Goal: Task Accomplishment & Management: Use online tool/utility

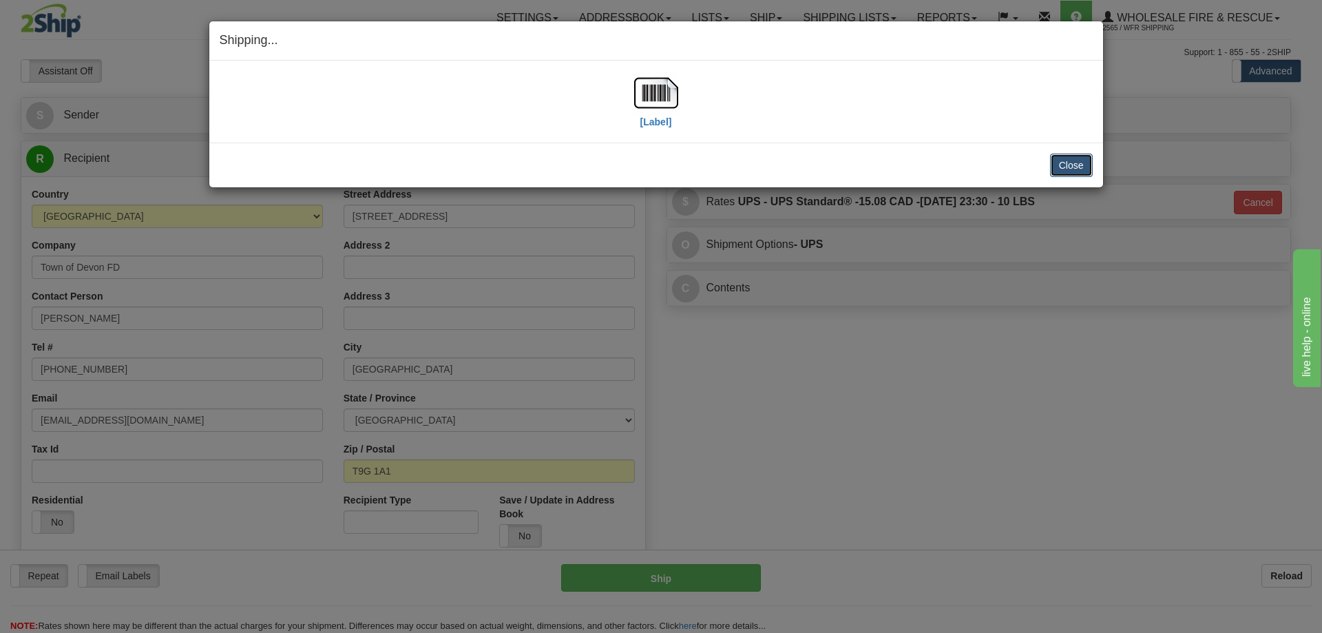
click at [1075, 165] on button "Close" at bounding box center [1071, 165] width 43 height 23
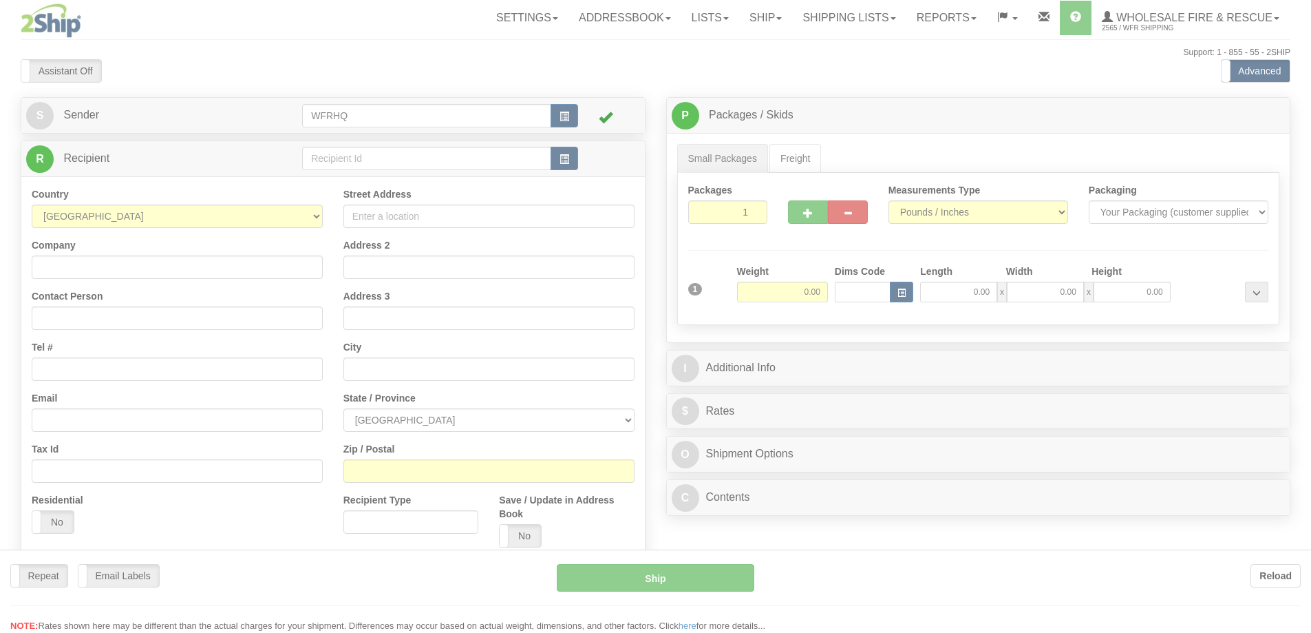
click at [382, 162] on div at bounding box center [655, 316] width 1311 height 633
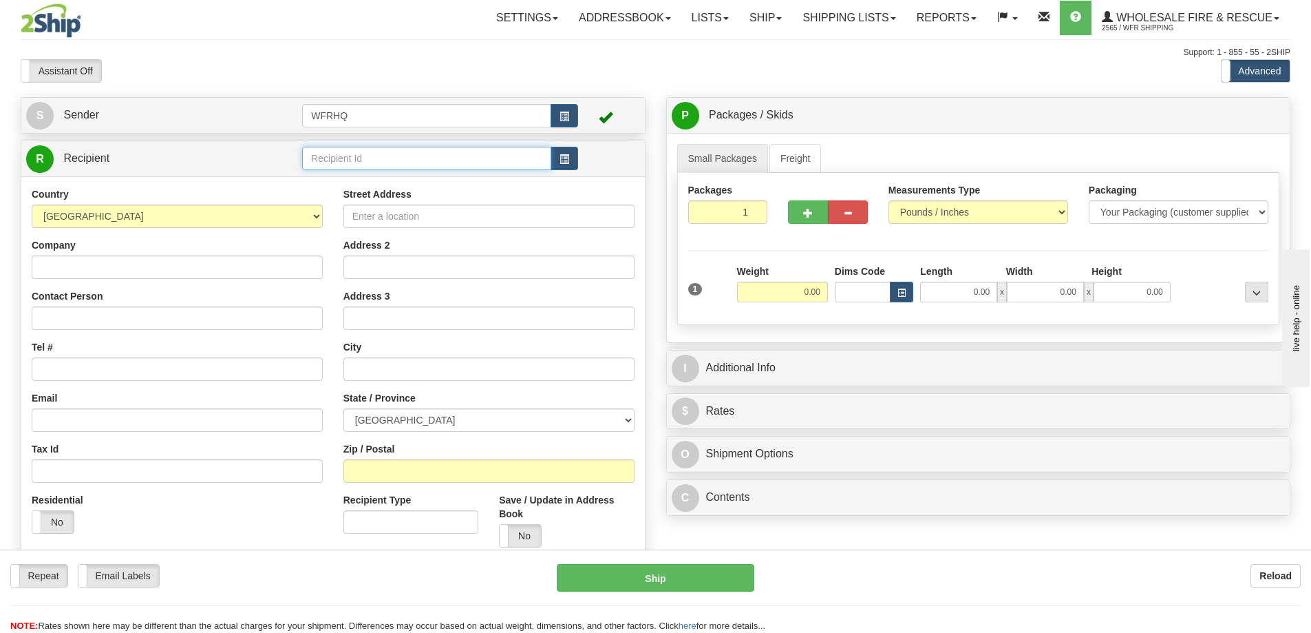
click at [382, 161] on input "text" at bounding box center [426, 158] width 249 height 23
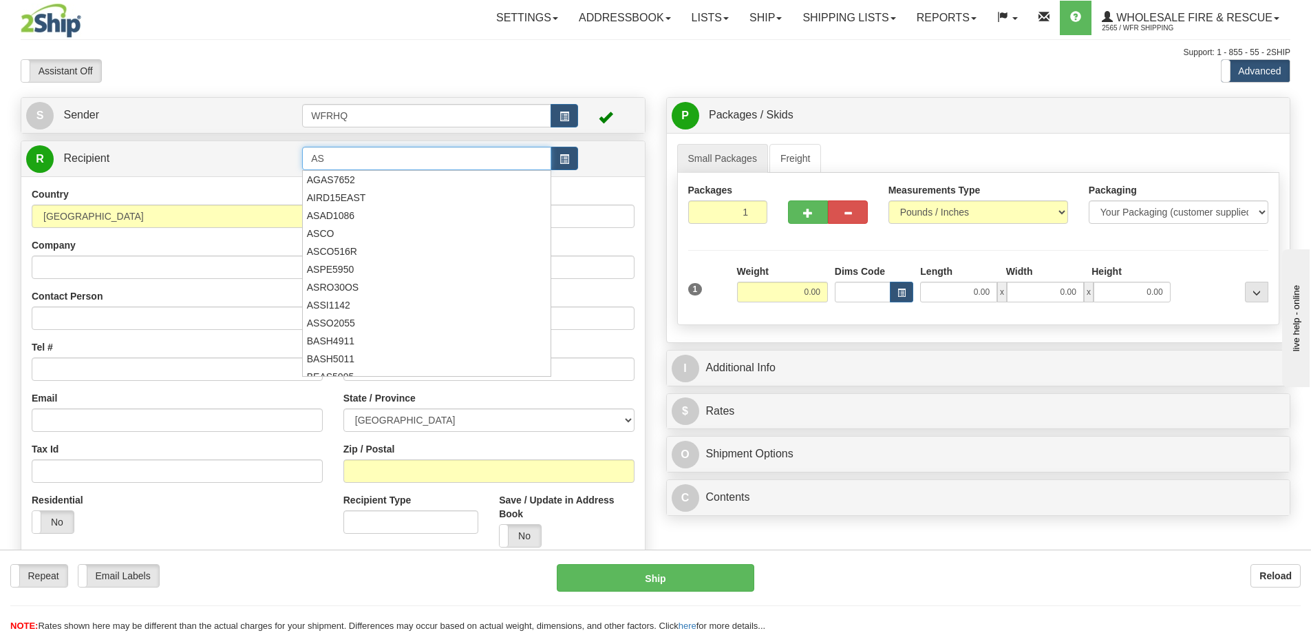
type input "A"
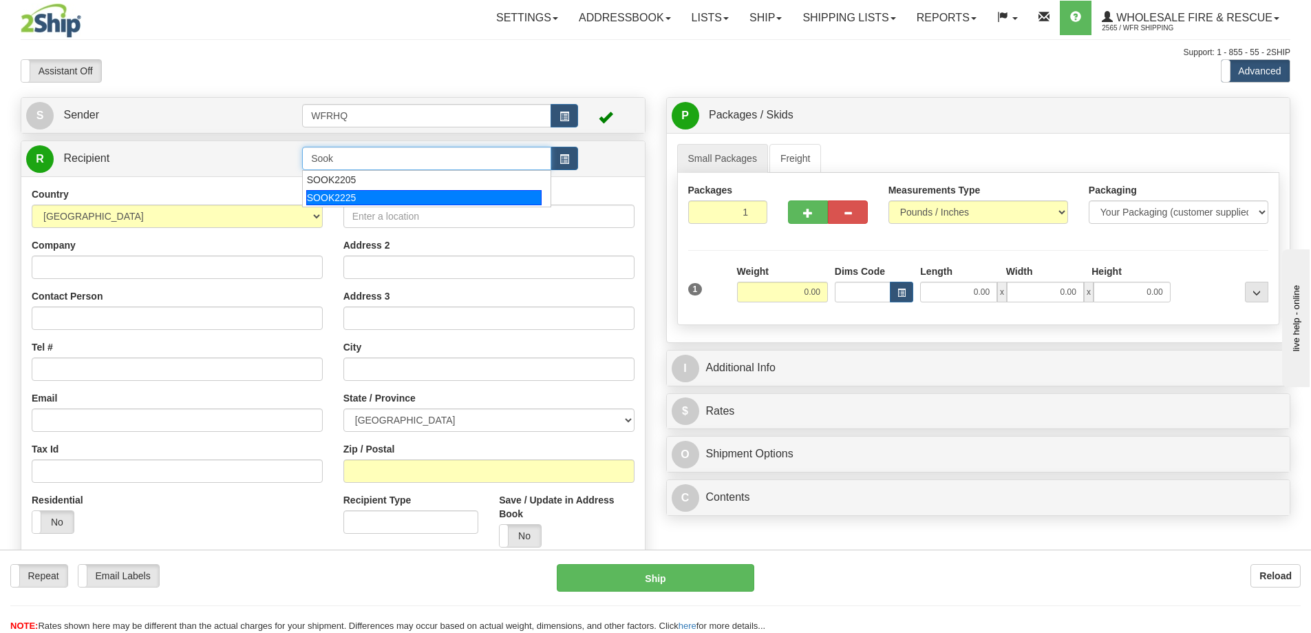
click at [349, 193] on div "SOOK2225" at bounding box center [424, 197] width 236 height 15
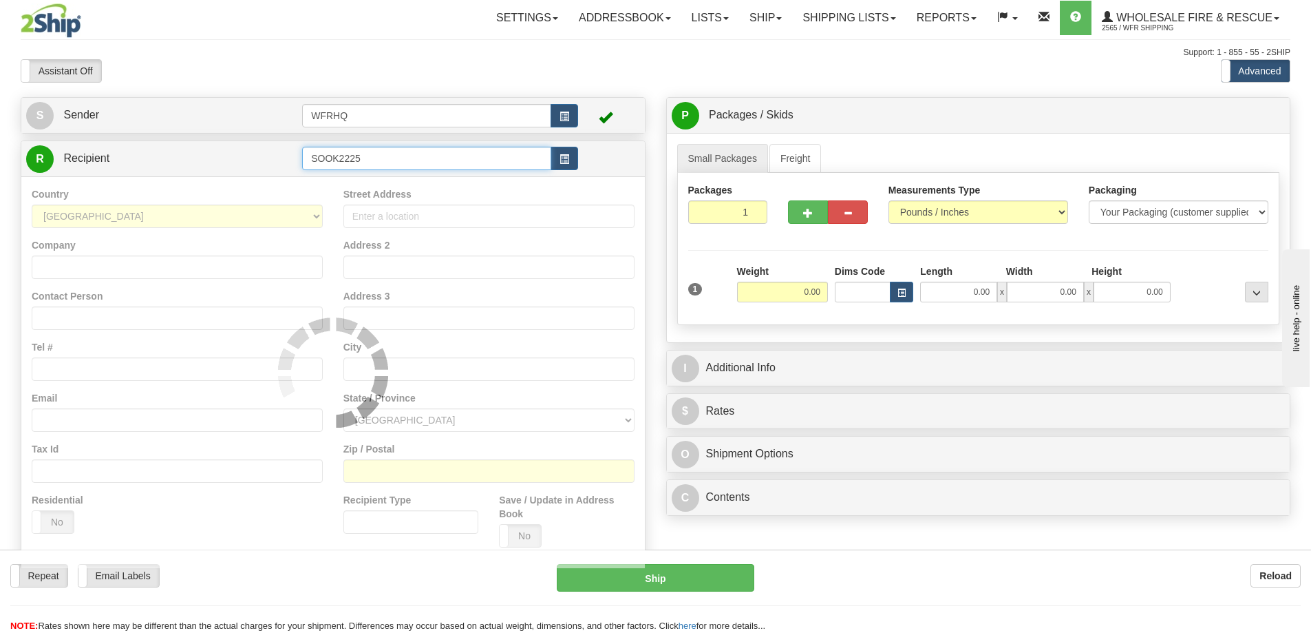
type input "SOOK2225"
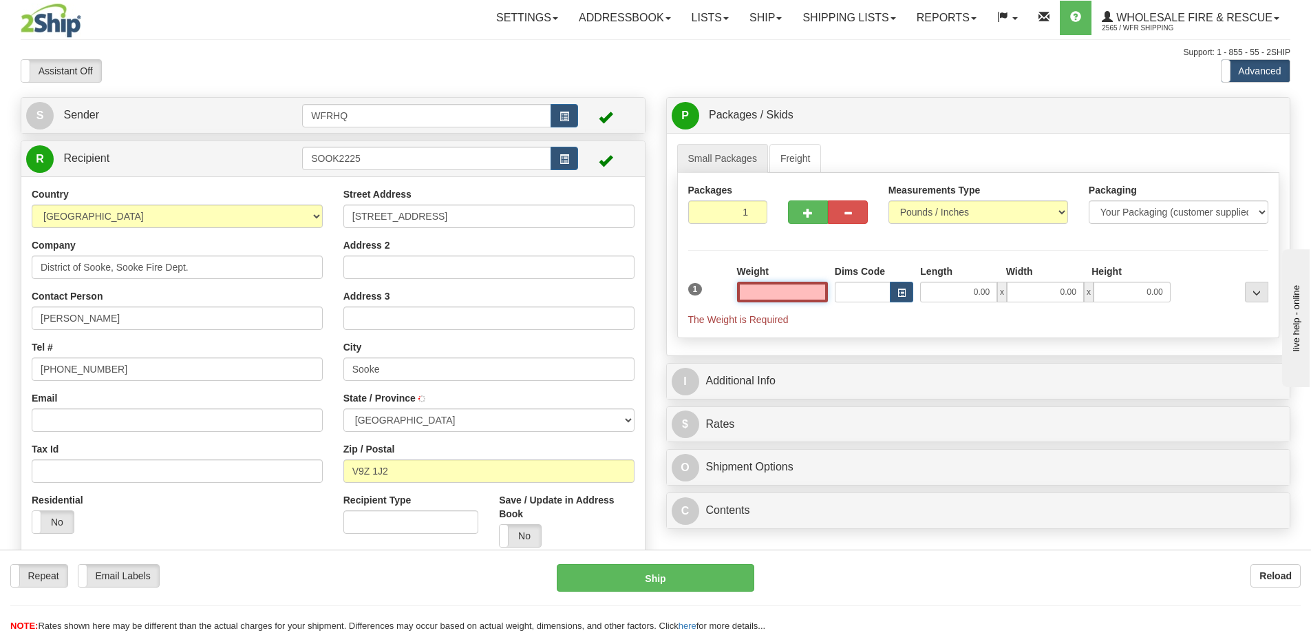
type input "SOOKE"
click at [763, 293] on input "text" at bounding box center [782, 292] width 91 height 21
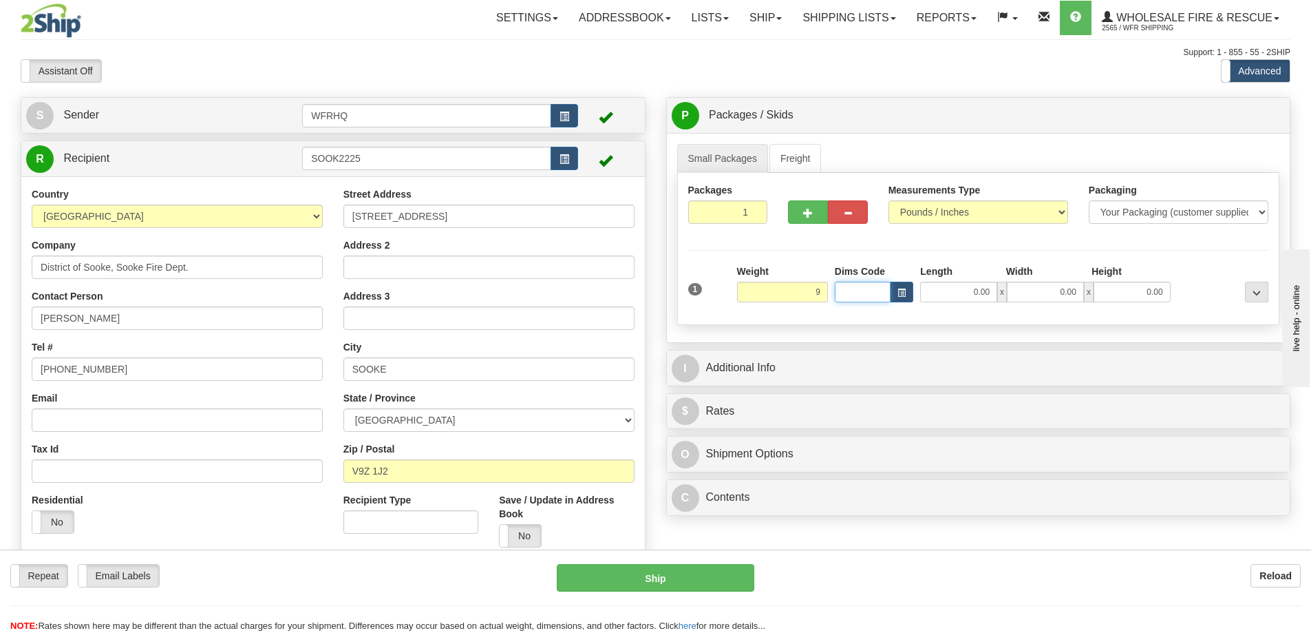
type input "9.00"
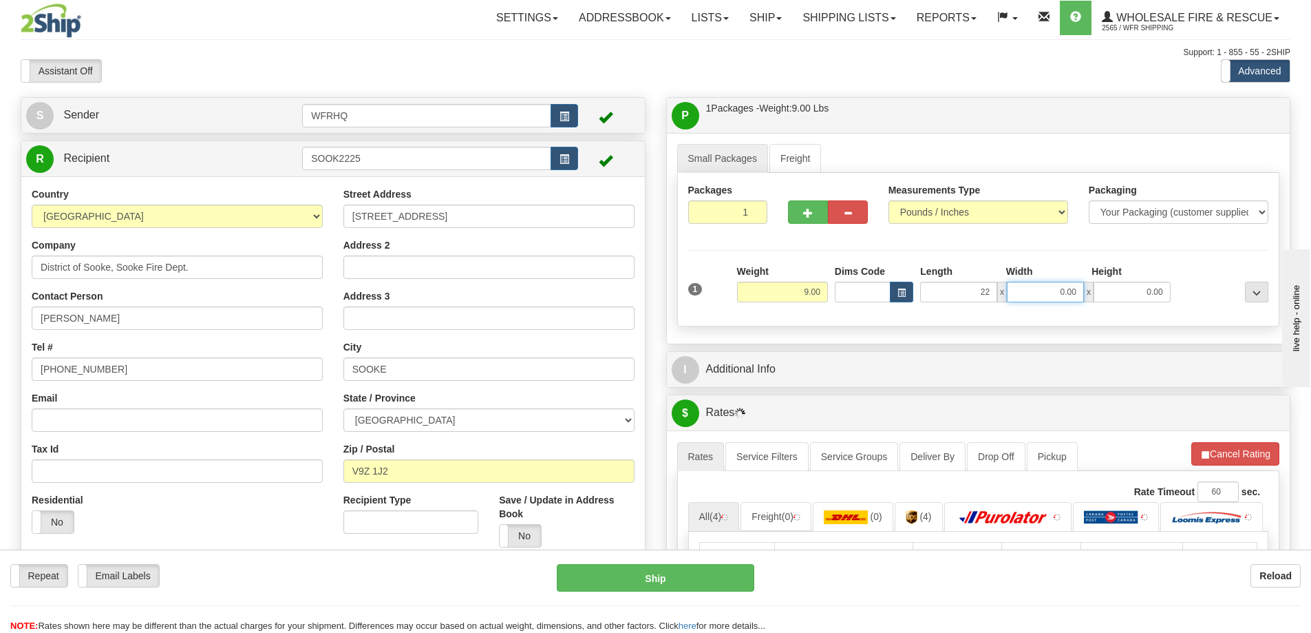
type input "22.00"
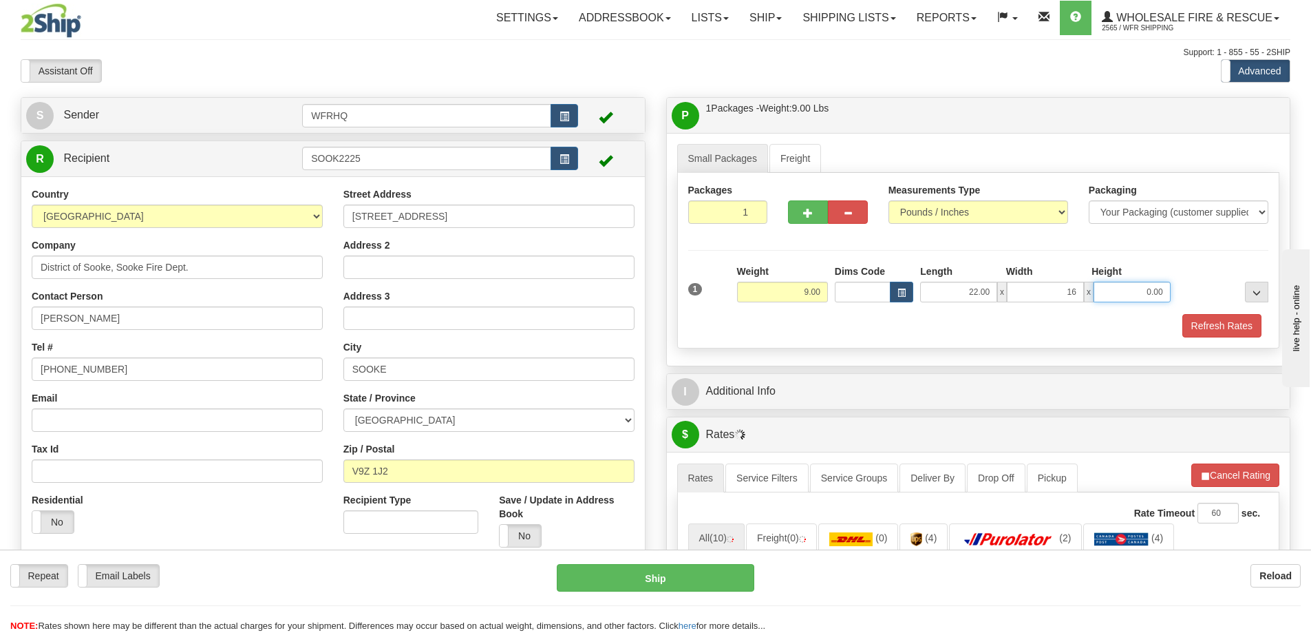
type input "16.00"
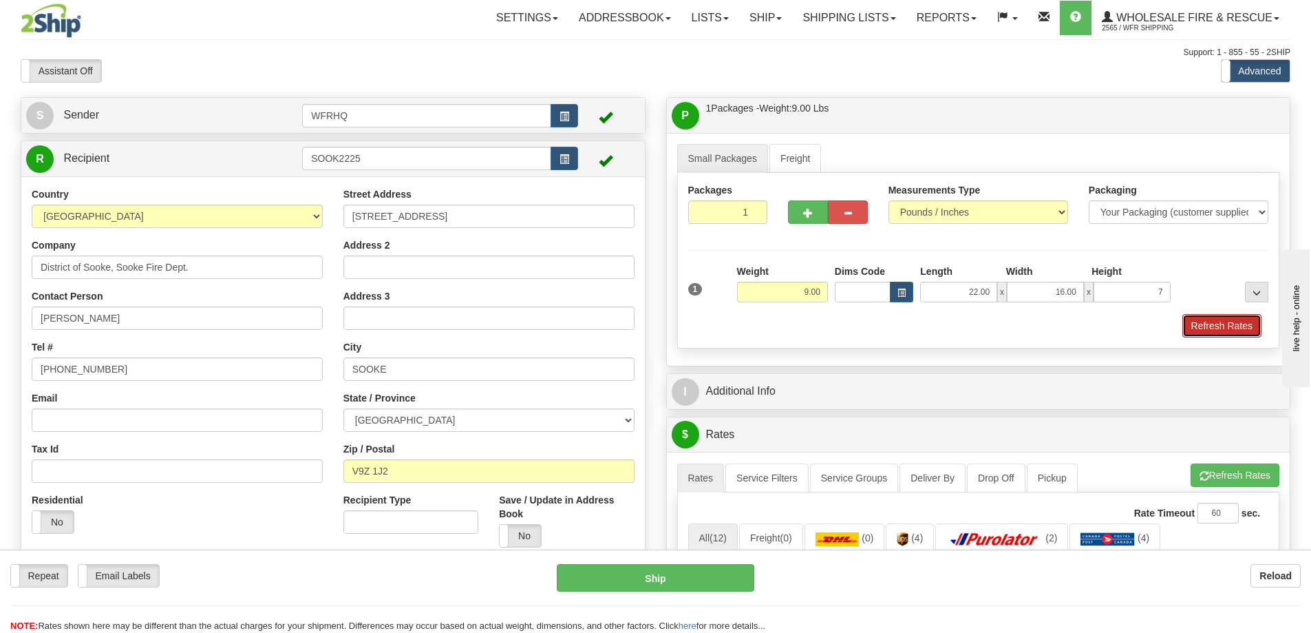
type input "7.00"
click at [1246, 337] on button "Refresh Rates" at bounding box center [1222, 325] width 79 height 23
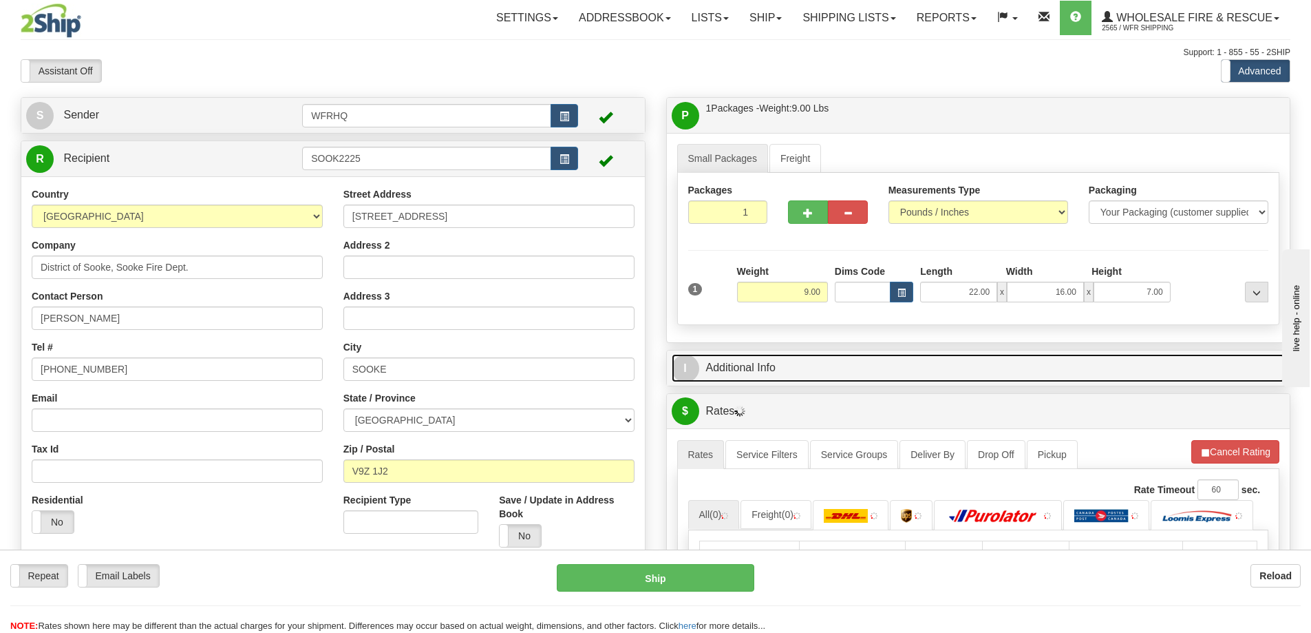
click at [896, 363] on link "I Additional Info" at bounding box center [979, 368] width 614 height 28
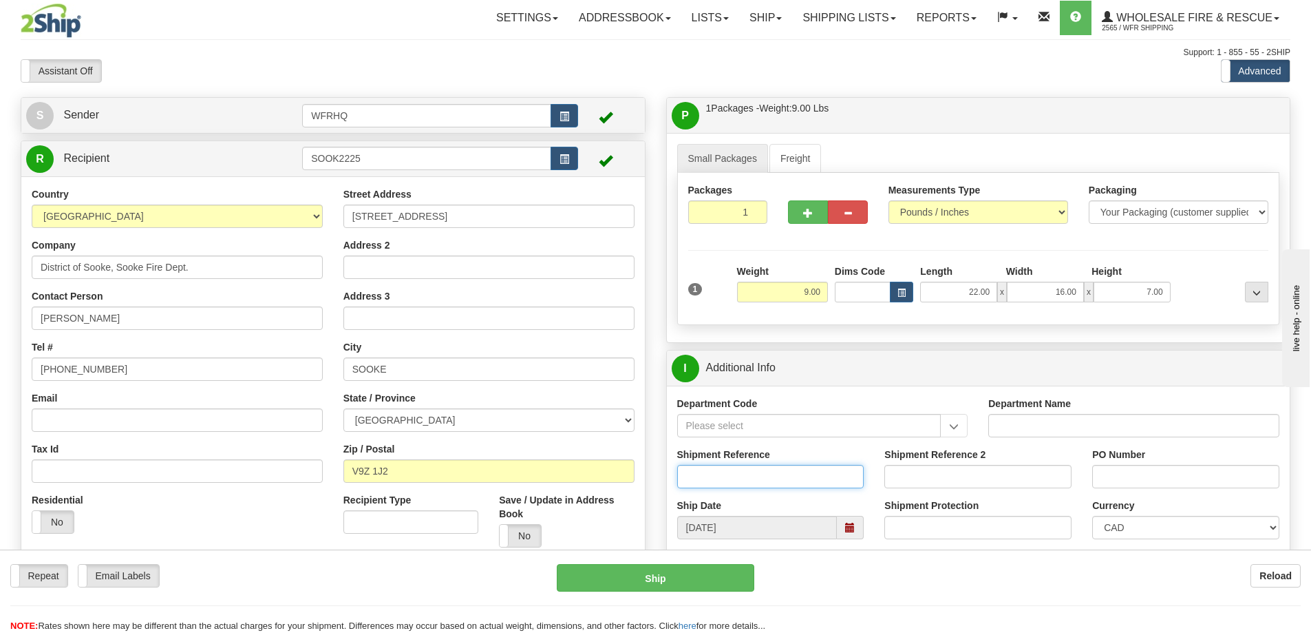
click at [704, 470] on input "Shipment Reference" at bounding box center [770, 476] width 187 height 23
type input "S46280-30566"
type input "[PERSON_NAME] 2025"
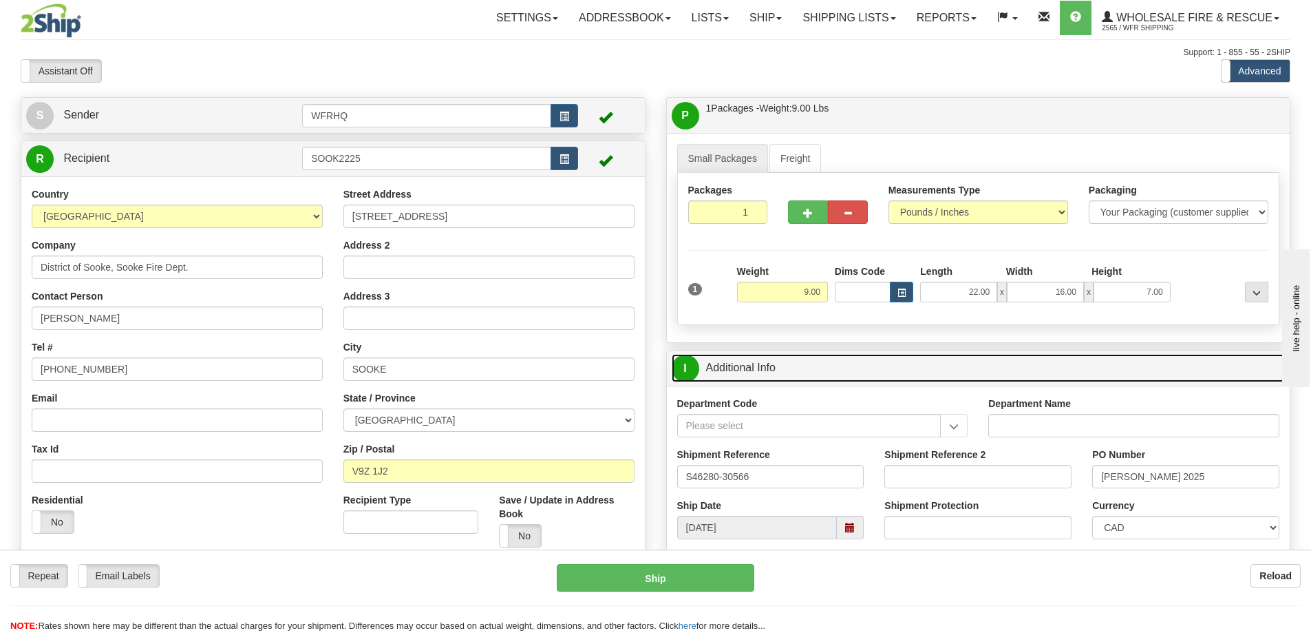
click at [839, 366] on link "I Additional Info" at bounding box center [979, 368] width 614 height 28
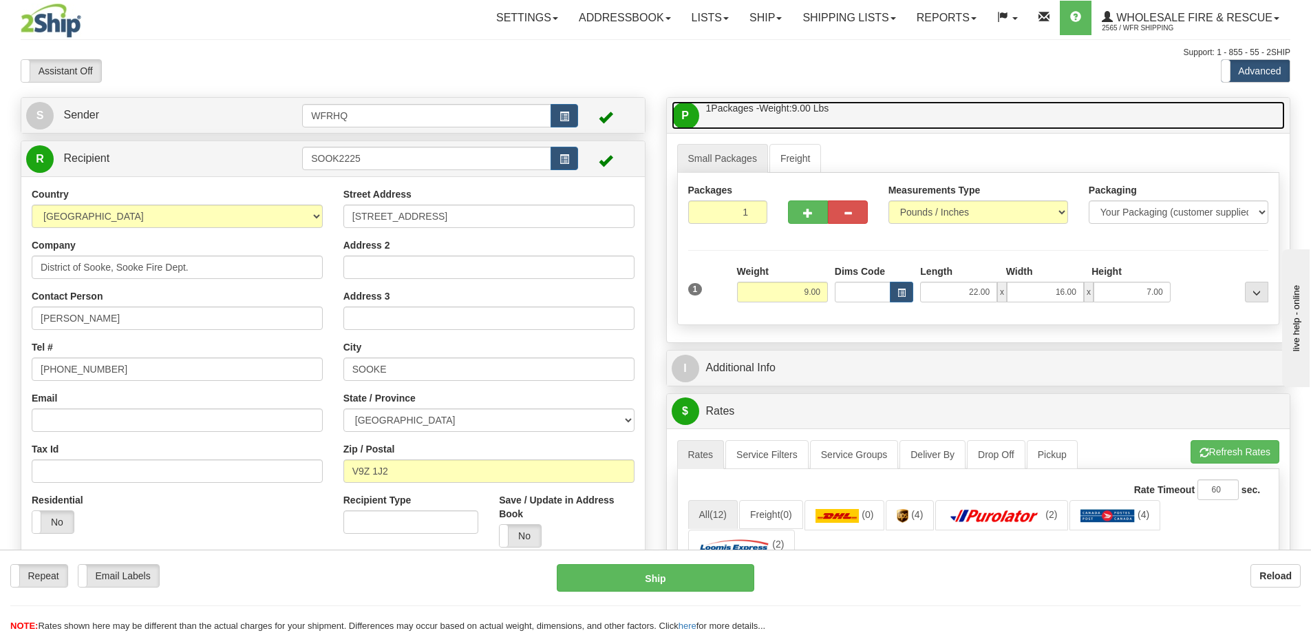
click at [876, 104] on link "P Packages / Skids 1 Packages - Weight: 9.00 Lbs 1 Skids - Weight: NaN Lbs" at bounding box center [979, 115] width 614 height 28
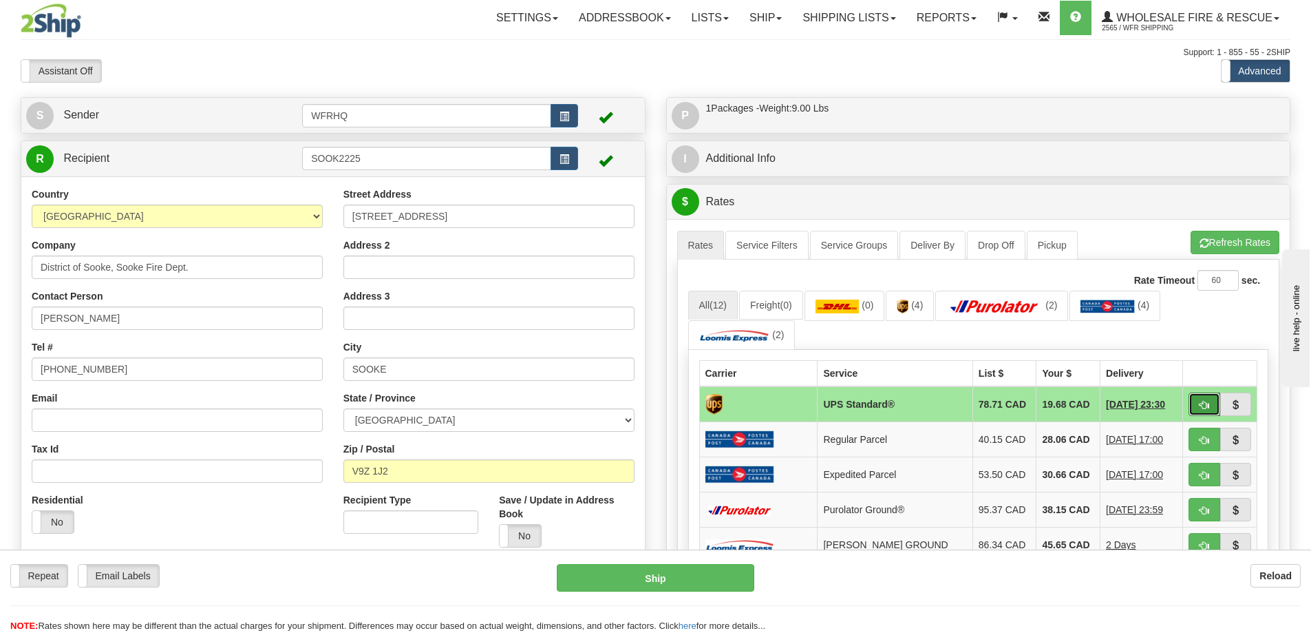
click at [1213, 410] on button "button" at bounding box center [1205, 403] width 32 height 23
type input "11"
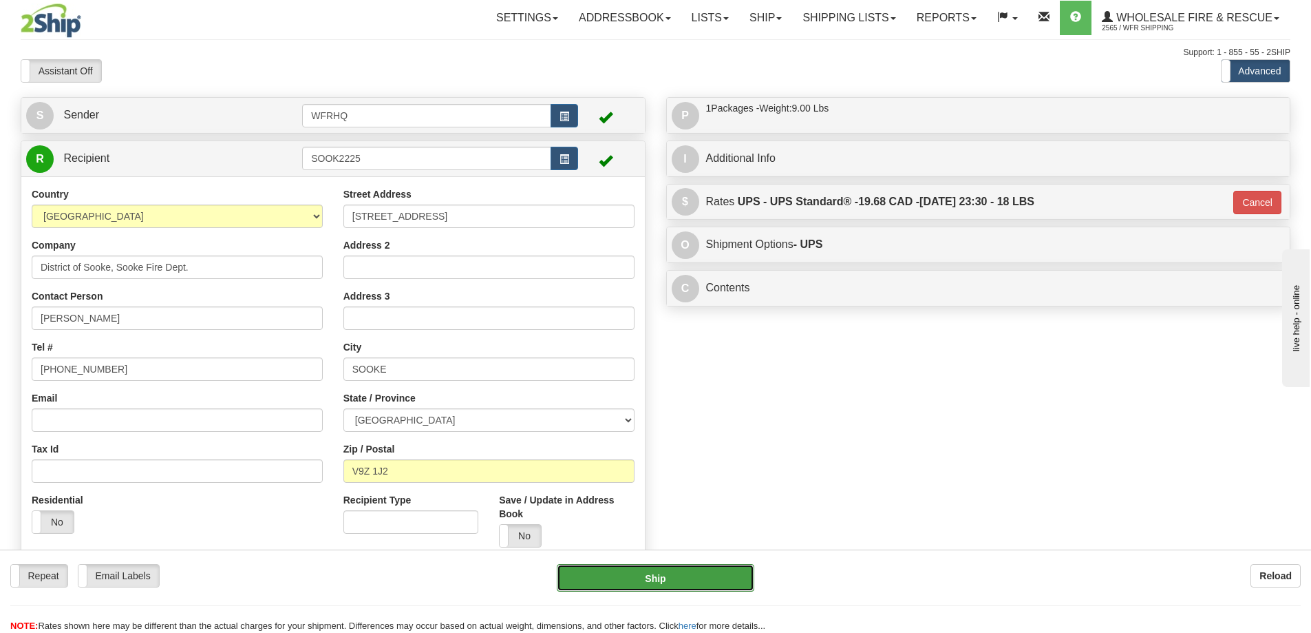
click at [676, 580] on button "Ship" at bounding box center [656, 578] width 198 height 28
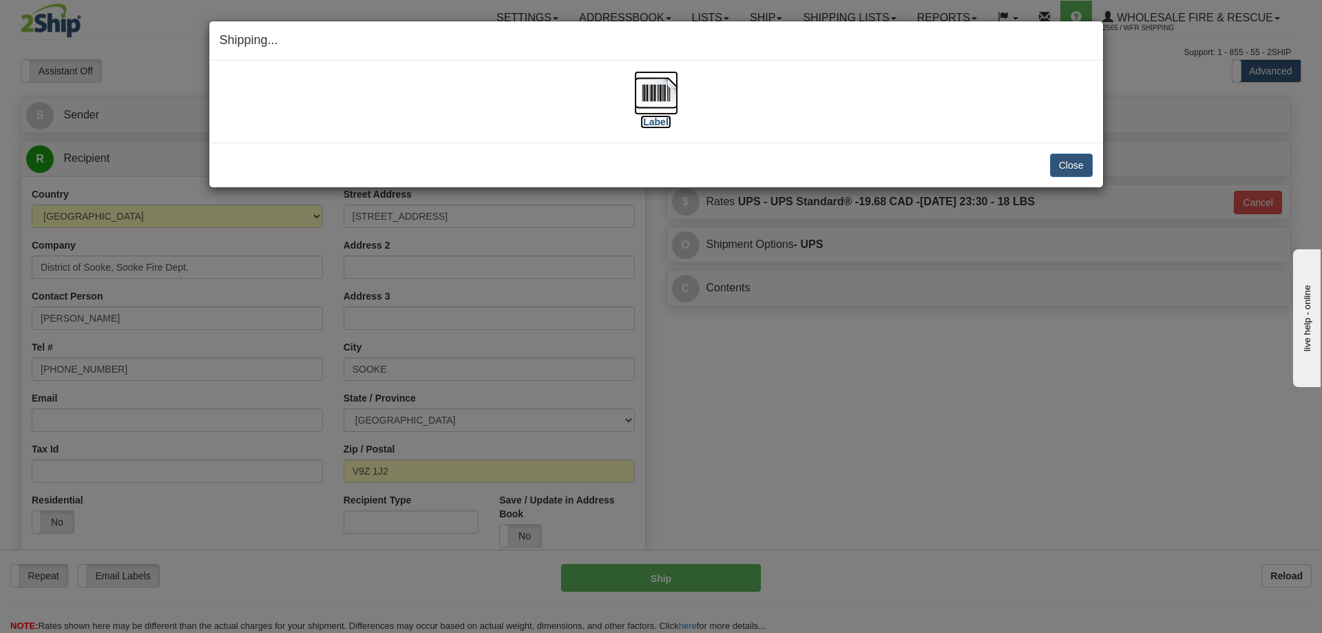
click at [661, 90] on img at bounding box center [656, 93] width 44 height 44
